Goal: Find specific page/section: Find specific page/section

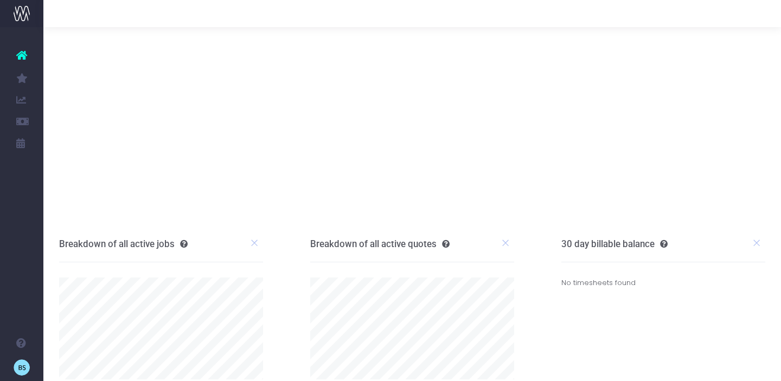
scroll to position [100, 0]
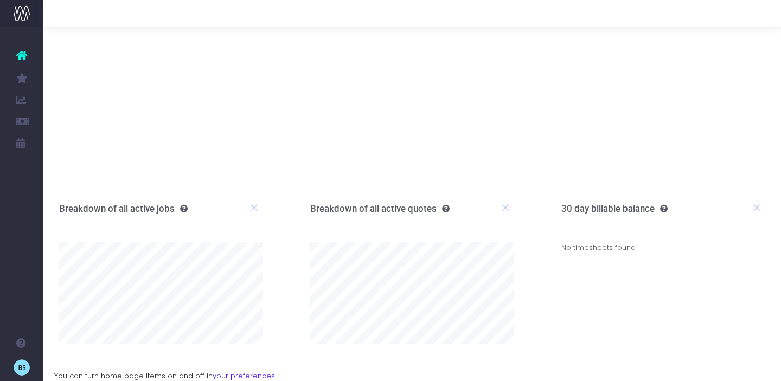
click at [115, 14] on div at bounding box center [411, 13] width 737 height 27
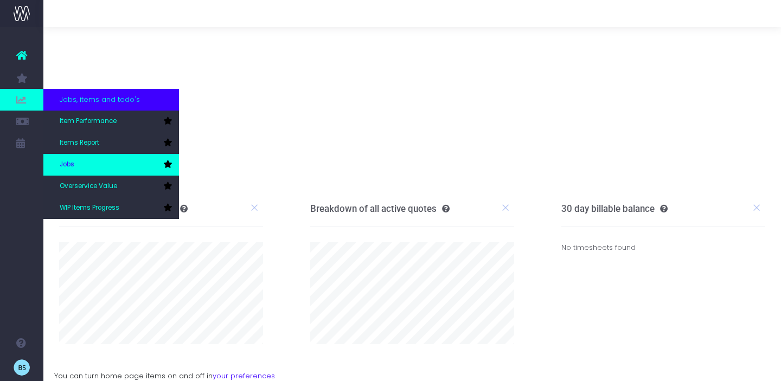
click at [121, 173] on link "Jobs" at bounding box center [111, 165] width 136 height 22
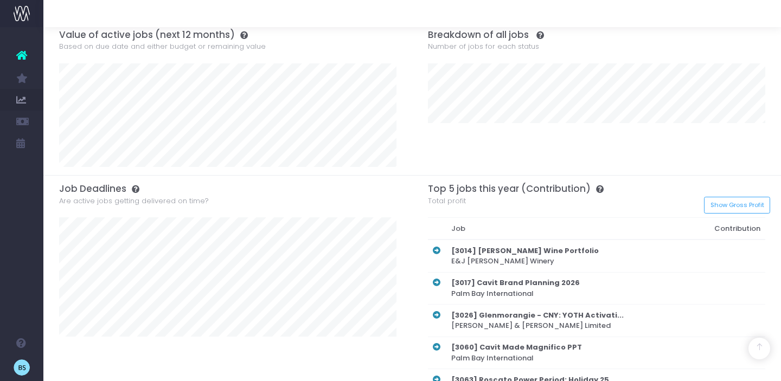
scroll to position [504, 0]
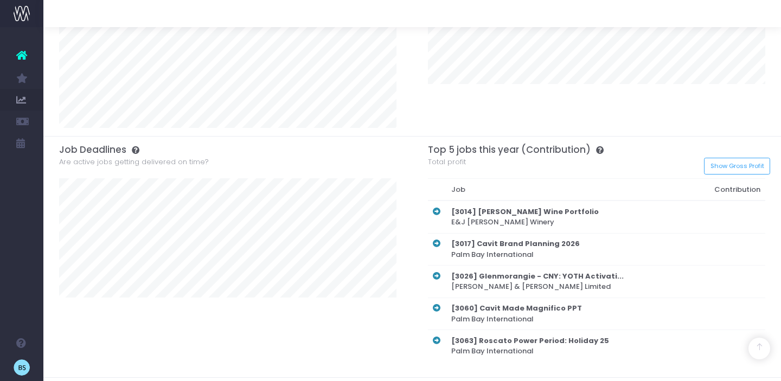
click at [534, 350] on th "[3063] Roscato Power Period: Holiday 25 Palm Bay International" at bounding box center [568, 346] width 244 height 32
click at [452, 347] on th "[3063] Roscato Power Period: Holiday 25 Palm Bay International" at bounding box center [568, 346] width 244 height 32
click at [434, 343] on icon at bounding box center [437, 341] width 8 height 8
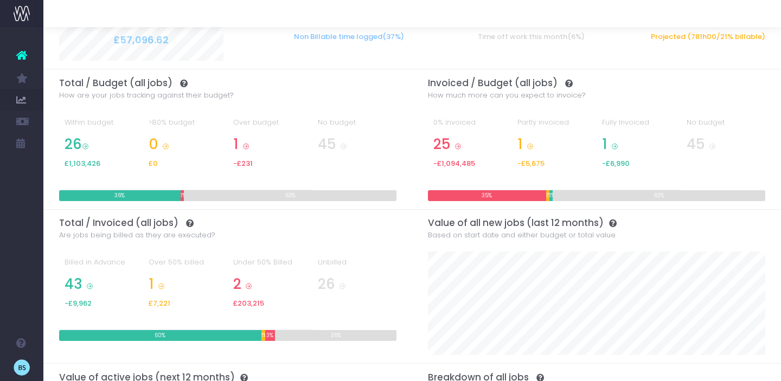
scroll to position [0, 0]
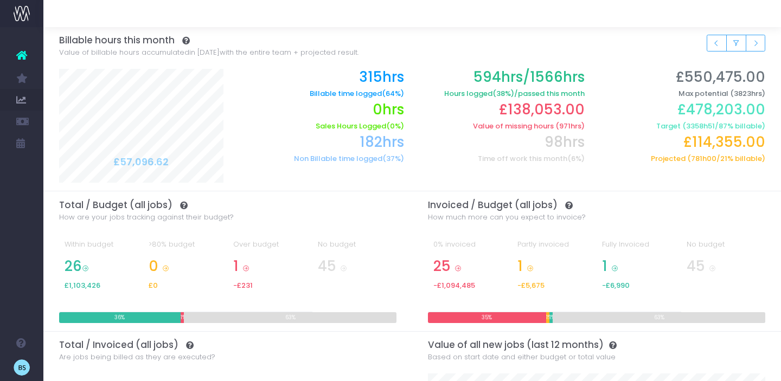
click at [27, 55] on icon at bounding box center [21, 55] width 11 height 14
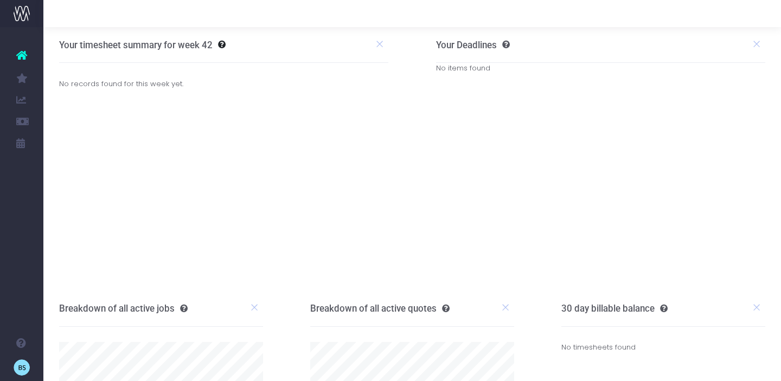
scroll to position [100, 0]
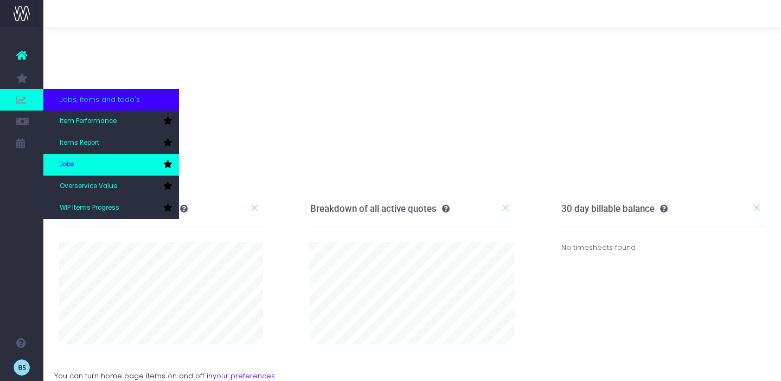
click at [100, 164] on link "Jobs" at bounding box center [111, 165] width 136 height 22
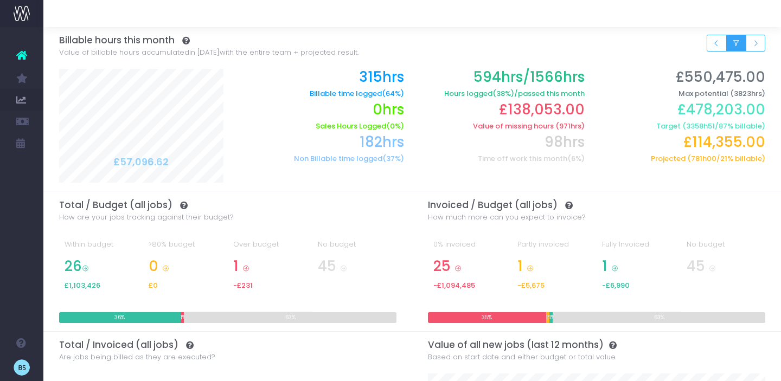
click at [730, 46] on button "Small button group" at bounding box center [736, 43] width 20 height 17
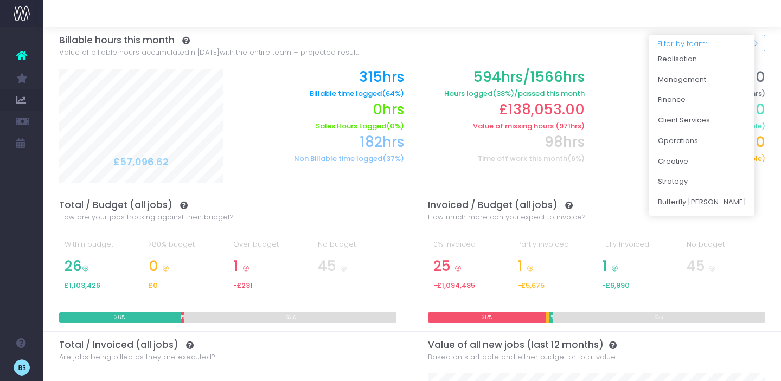
click at [730, 46] on button "Small button group" at bounding box center [736, 43] width 20 height 17
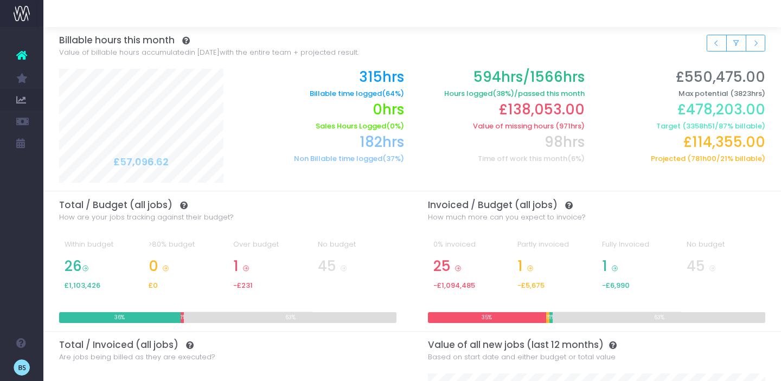
click at [16, 18] on img at bounding box center [22, 13] width 16 height 16
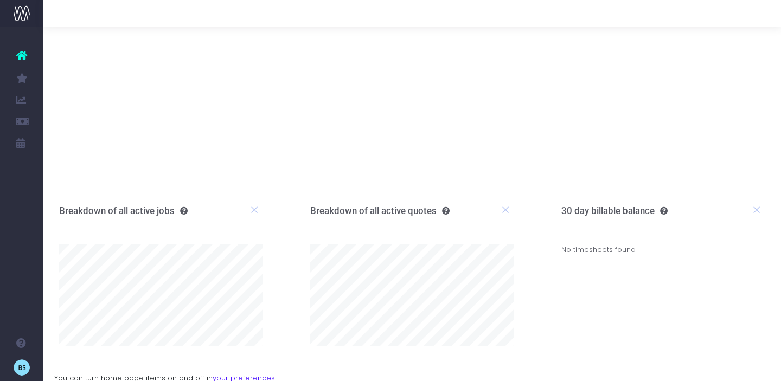
scroll to position [100, 0]
